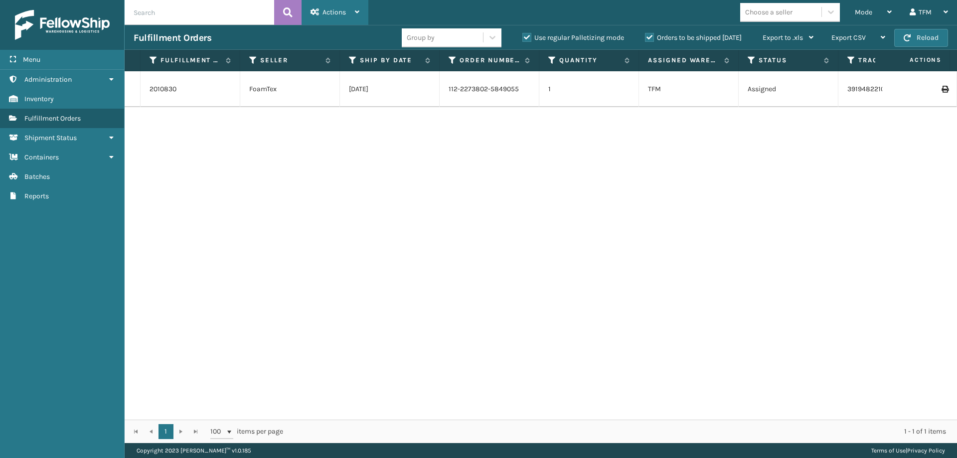
click at [355, 18] on div "Actions" at bounding box center [334, 12] width 49 height 25
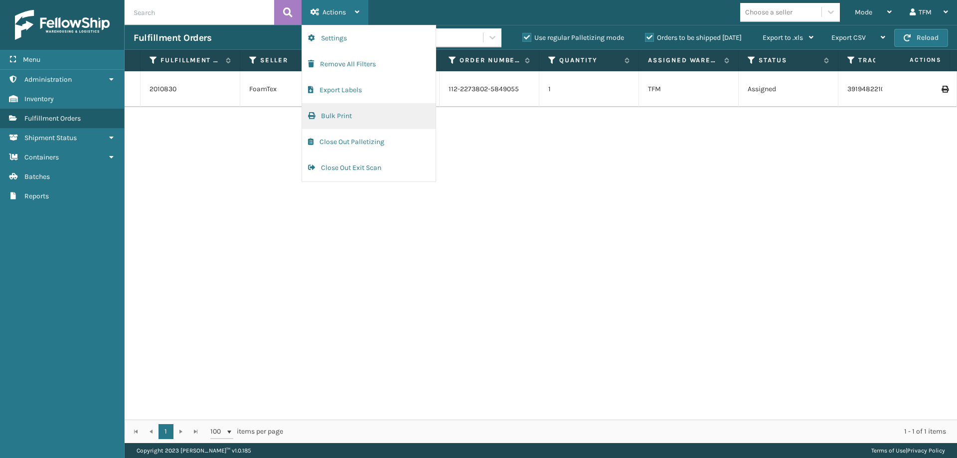
click at [351, 121] on button "Bulk Print" at bounding box center [369, 116] width 134 height 26
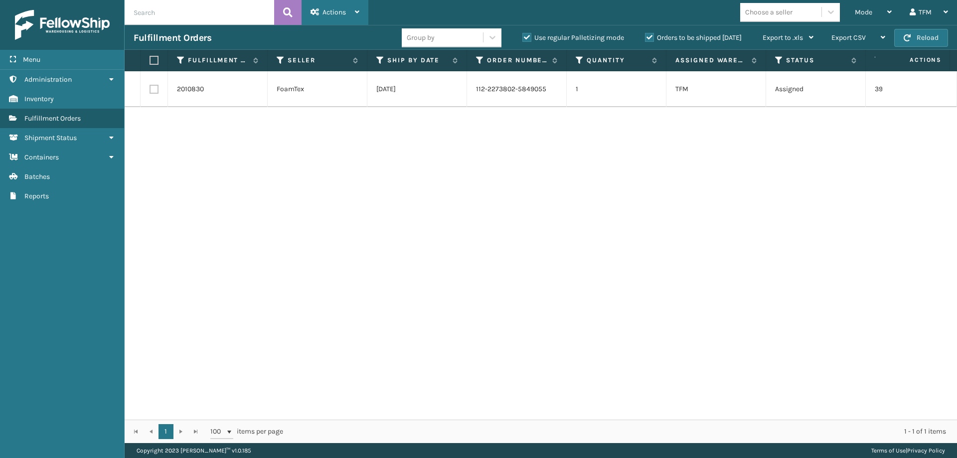
click at [352, 14] on div "Actions" at bounding box center [334, 12] width 49 height 25
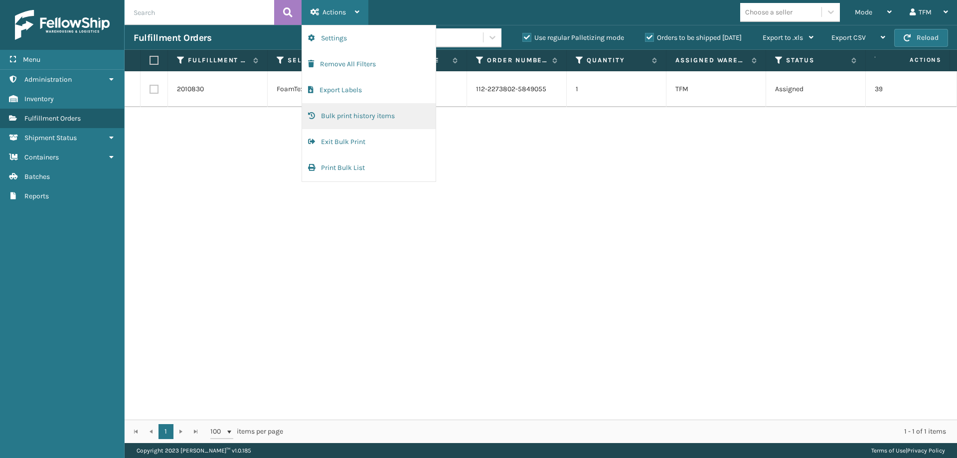
click at [346, 116] on button "Bulk print history items" at bounding box center [369, 116] width 134 height 26
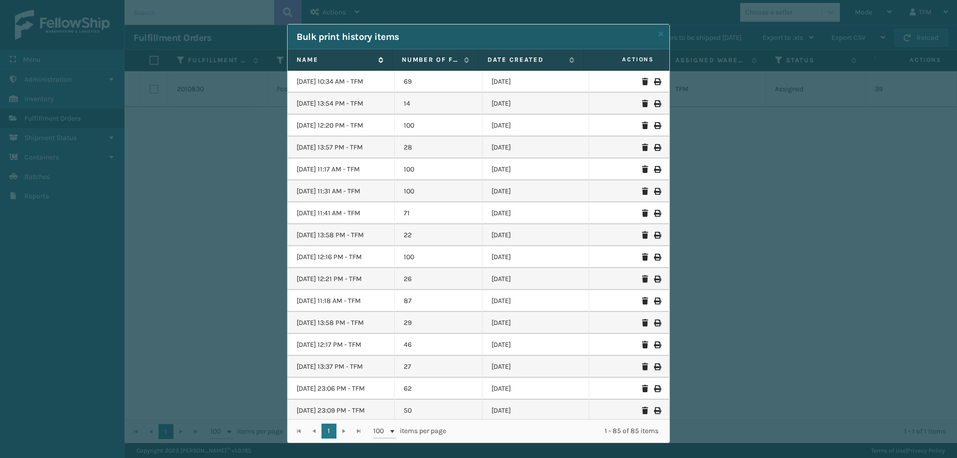
click at [310, 60] on label "Name" at bounding box center [334, 59] width 77 height 9
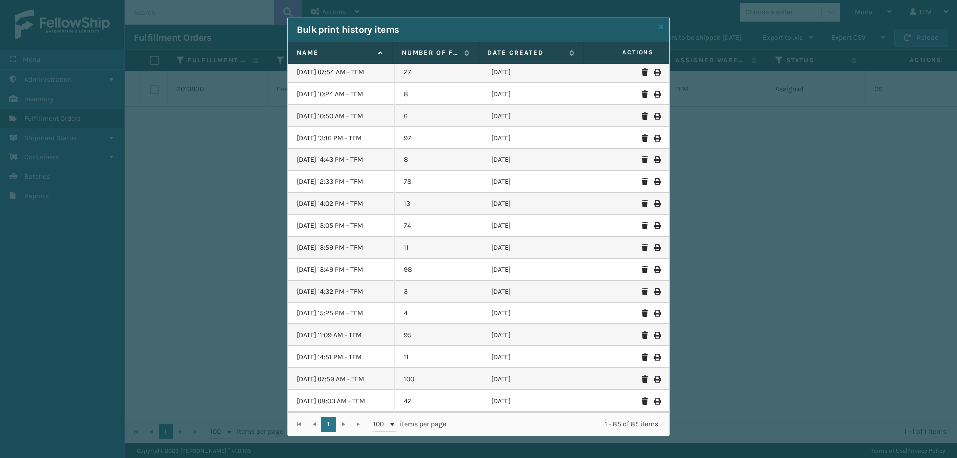
scroll to position [9, 0]
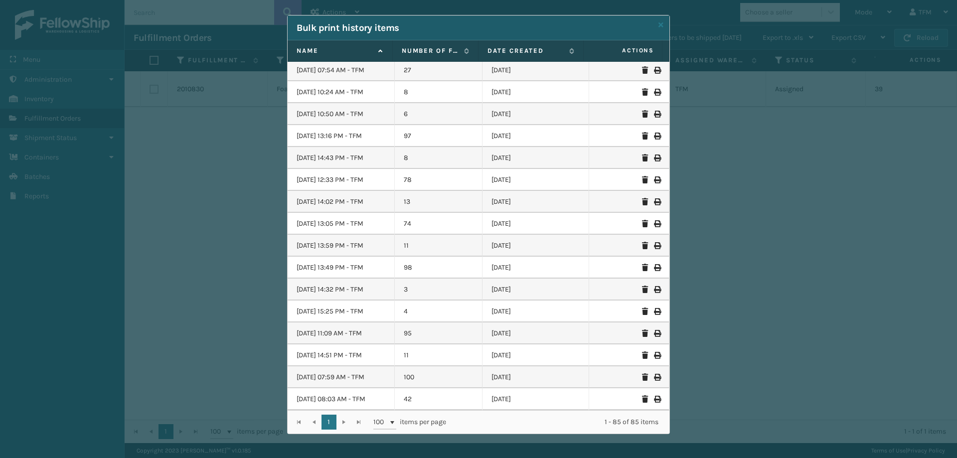
click at [654, 378] on icon at bounding box center [657, 377] width 6 height 7
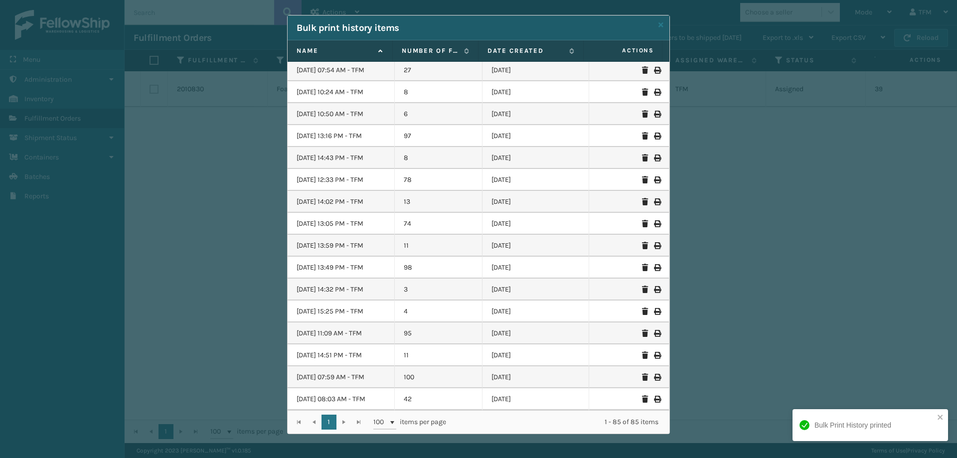
scroll to position [0, 0]
click at [654, 400] on icon at bounding box center [657, 399] width 6 height 7
